Goal: Task Accomplishment & Management: Use online tool/utility

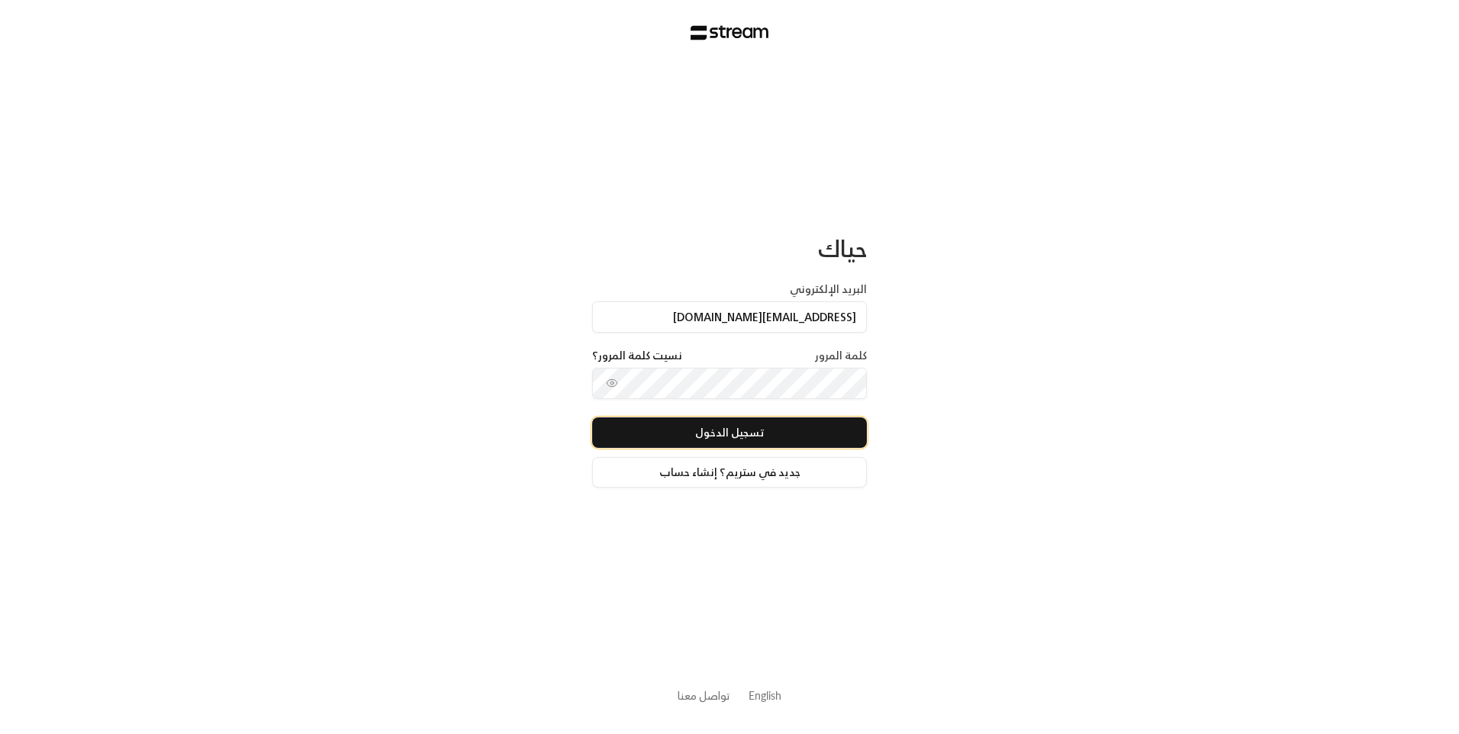
click at [755, 436] on button "تسجيل الدخول" at bounding box center [729, 432] width 275 height 31
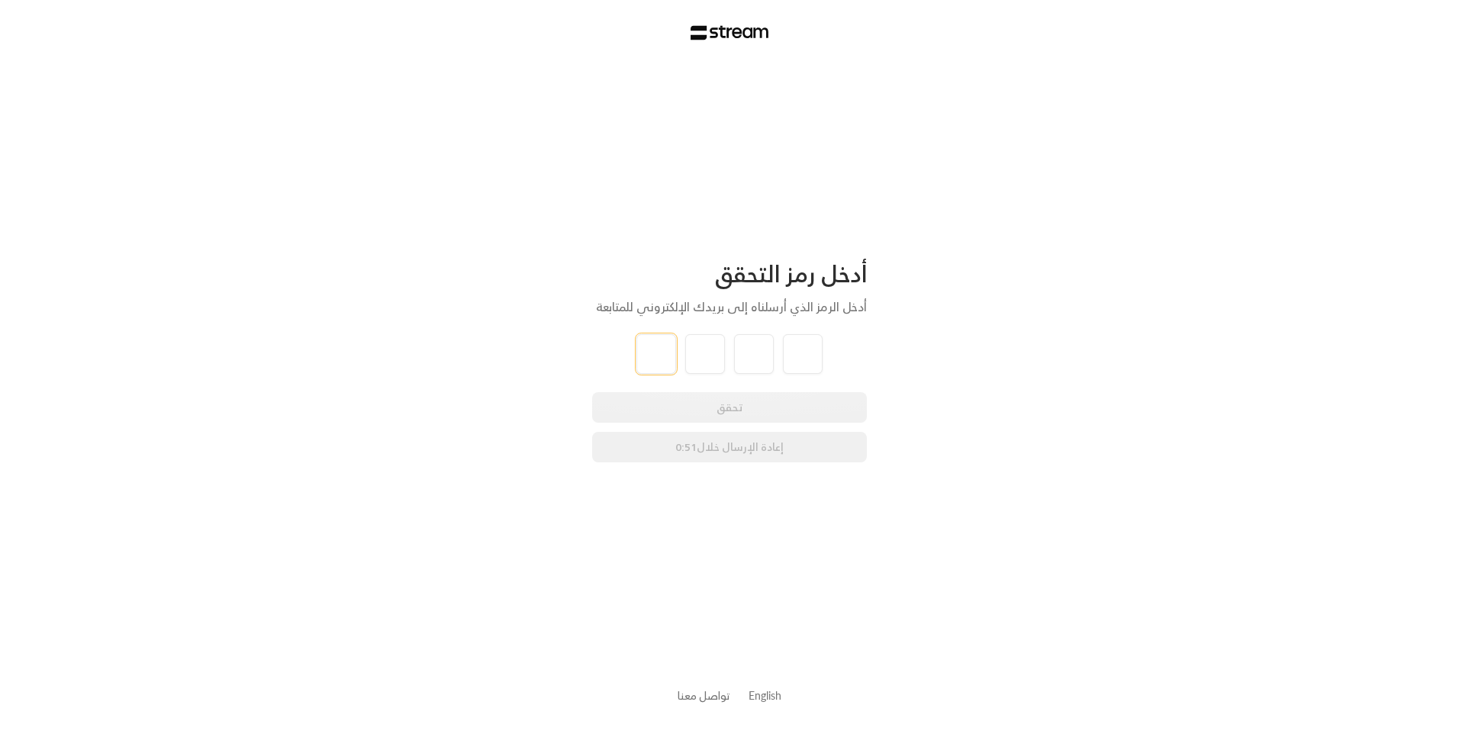
type input "5"
type input "2"
type input "5"
type input "3"
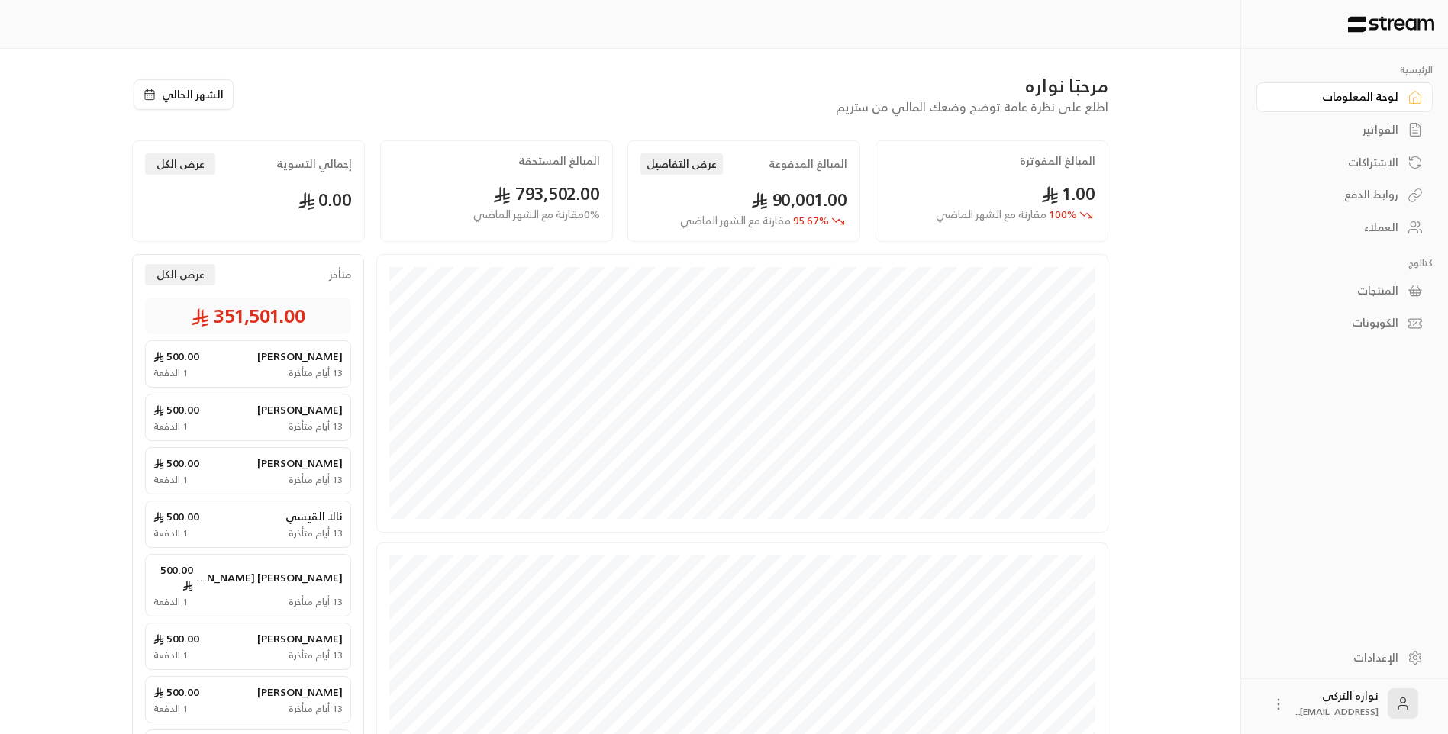
click at [1386, 122] on div "الفواتير" at bounding box center [1336, 129] width 123 height 15
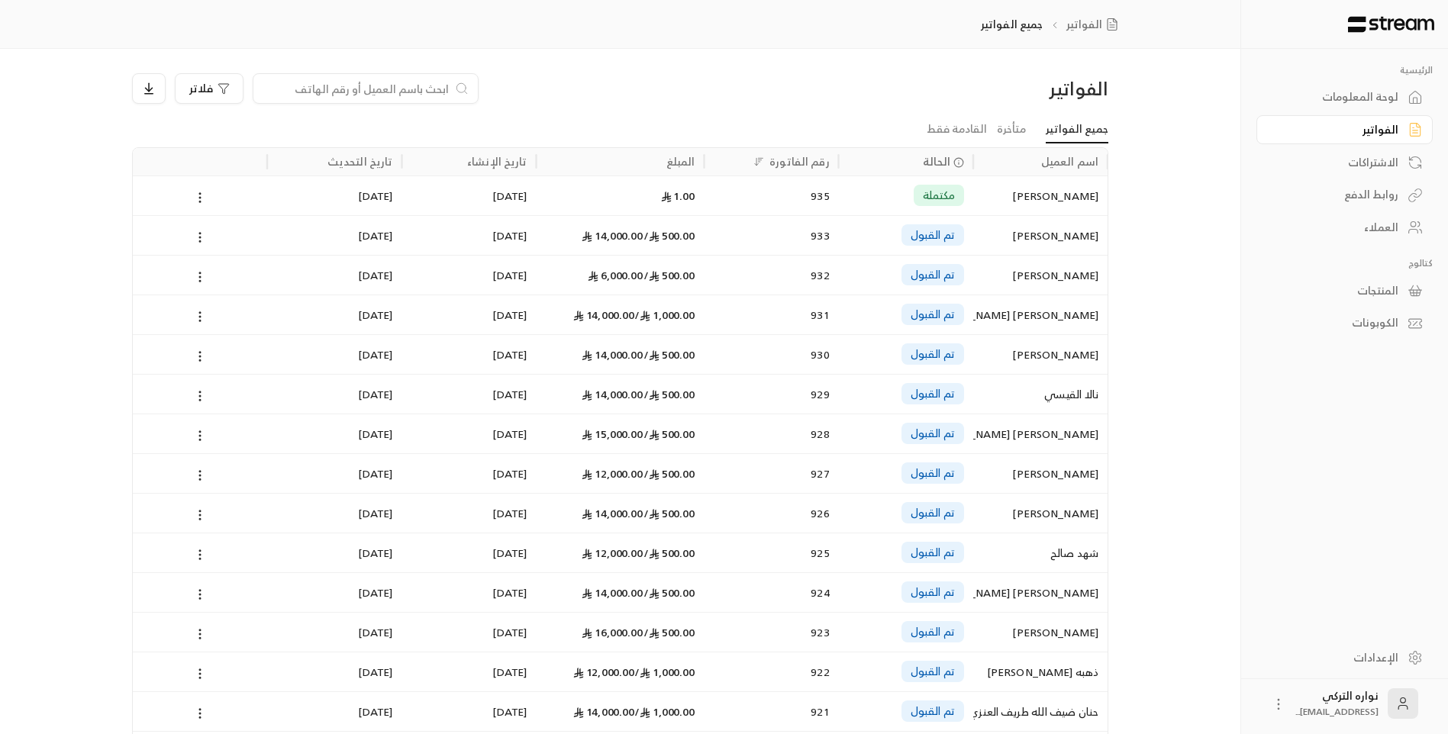
click at [425, 87] on input at bounding box center [356, 88] width 186 height 17
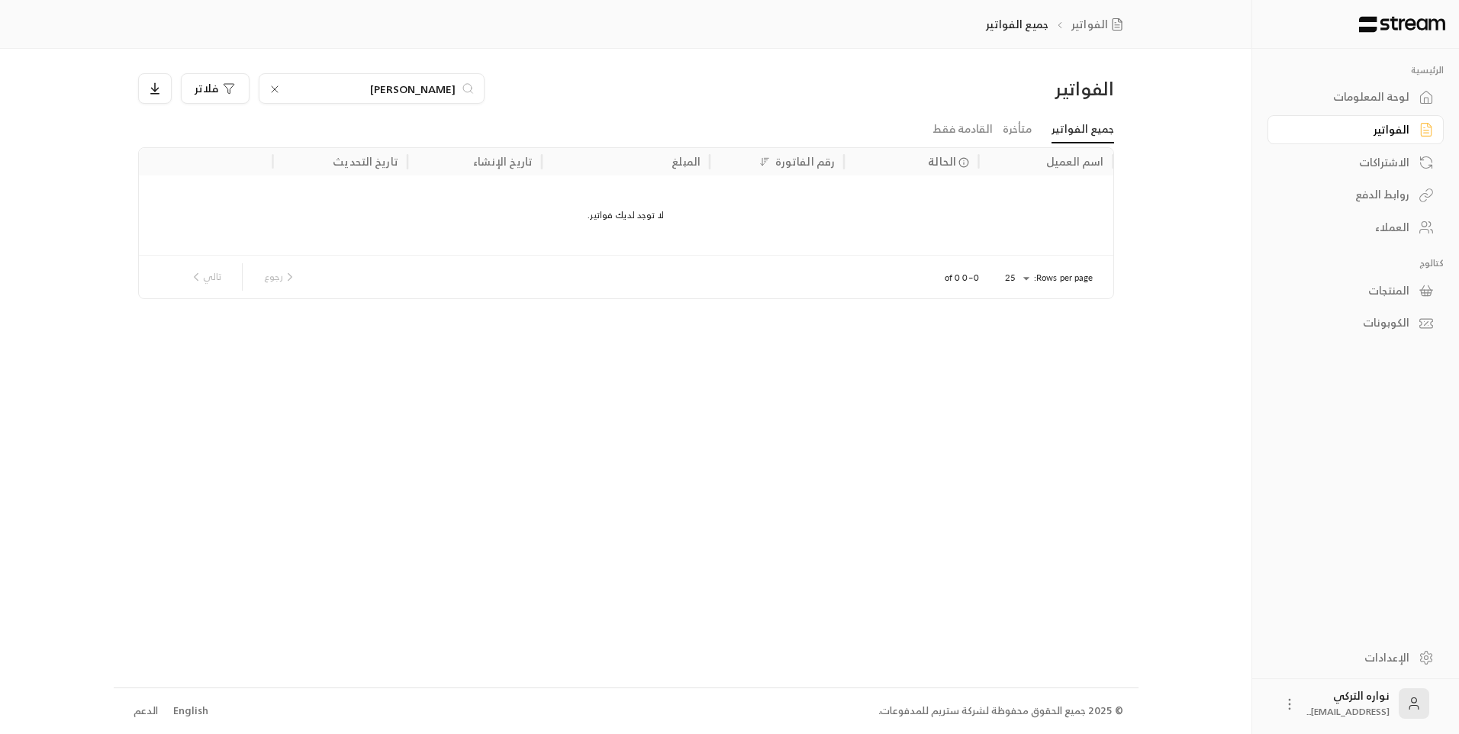
click at [428, 89] on input "[PERSON_NAME]" at bounding box center [371, 88] width 169 height 17
type input "[PERSON_NAME]"
click at [724, 202] on div "650" at bounding box center [777, 195] width 116 height 39
